Goal: Information Seeking & Learning: Understand process/instructions

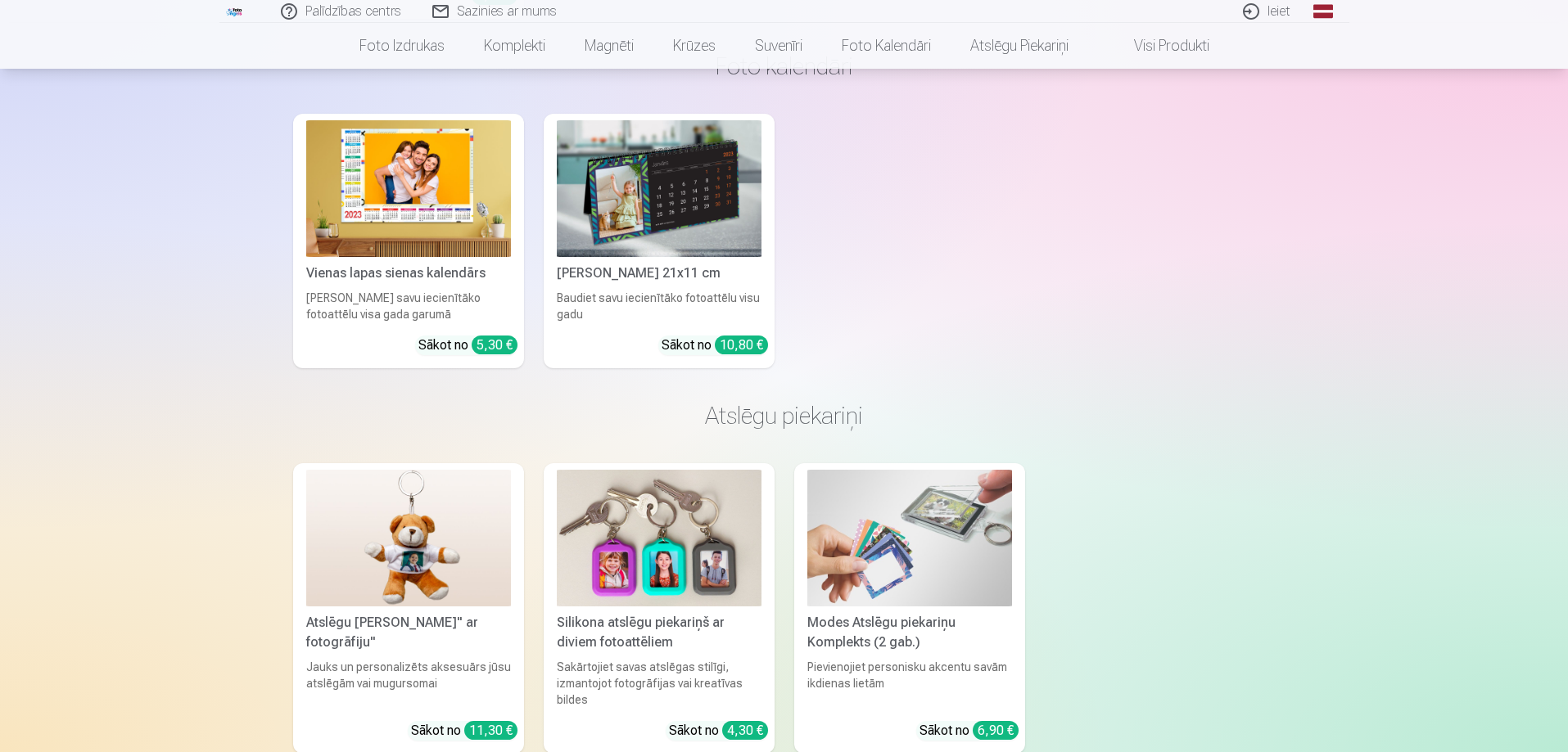
scroll to position [4828, 0]
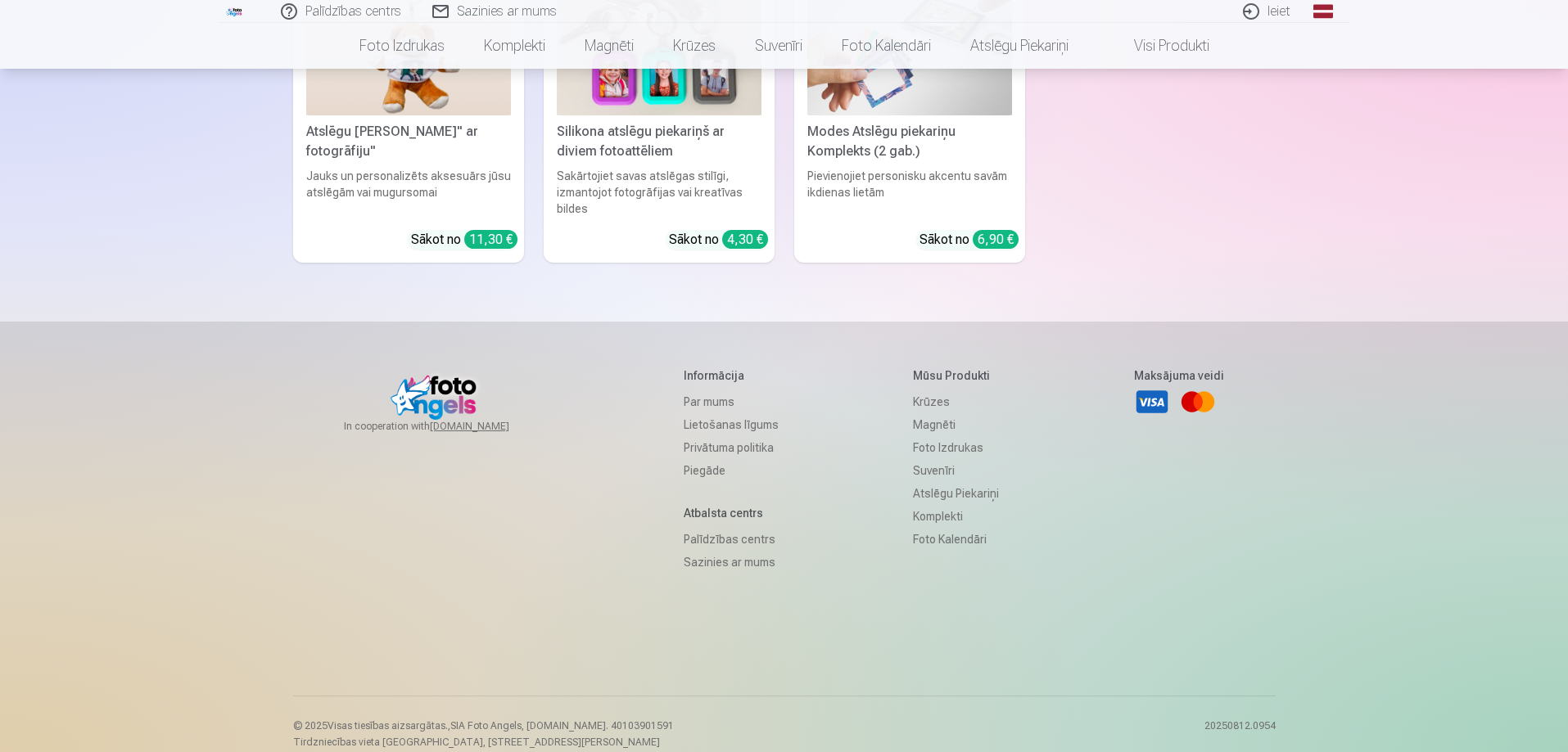
click at [736, 436] on link "Privātuma politika" at bounding box center [731, 447] width 95 height 23
click at [733, 413] on link "Lietošanas līgums" at bounding box center [731, 424] width 95 height 23
click at [733, 436] on link "Privātuma politika" at bounding box center [731, 447] width 95 height 23
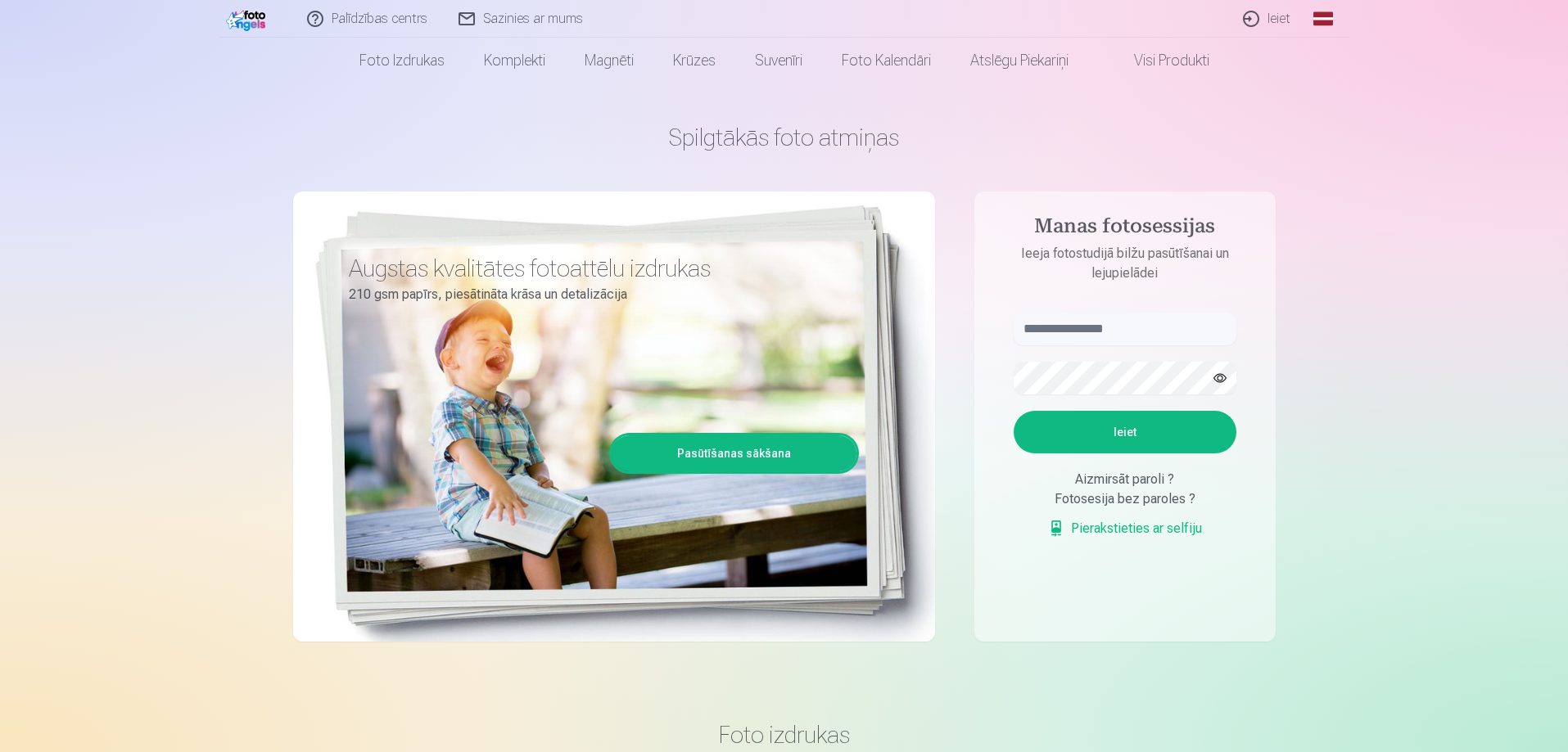
scroll to position [0, 0]
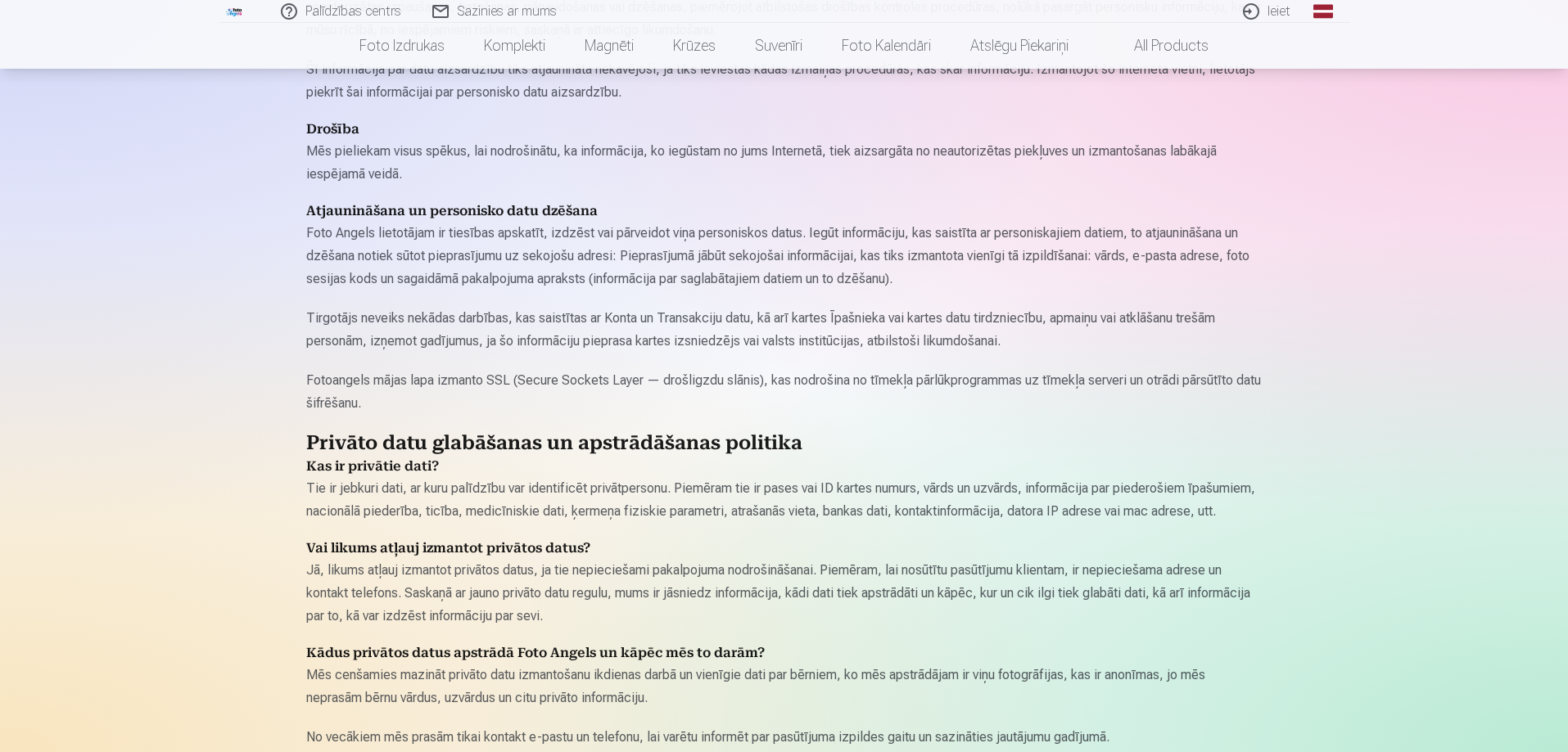
scroll to position [608, 0]
